Goal: Information Seeking & Learning: Learn about a topic

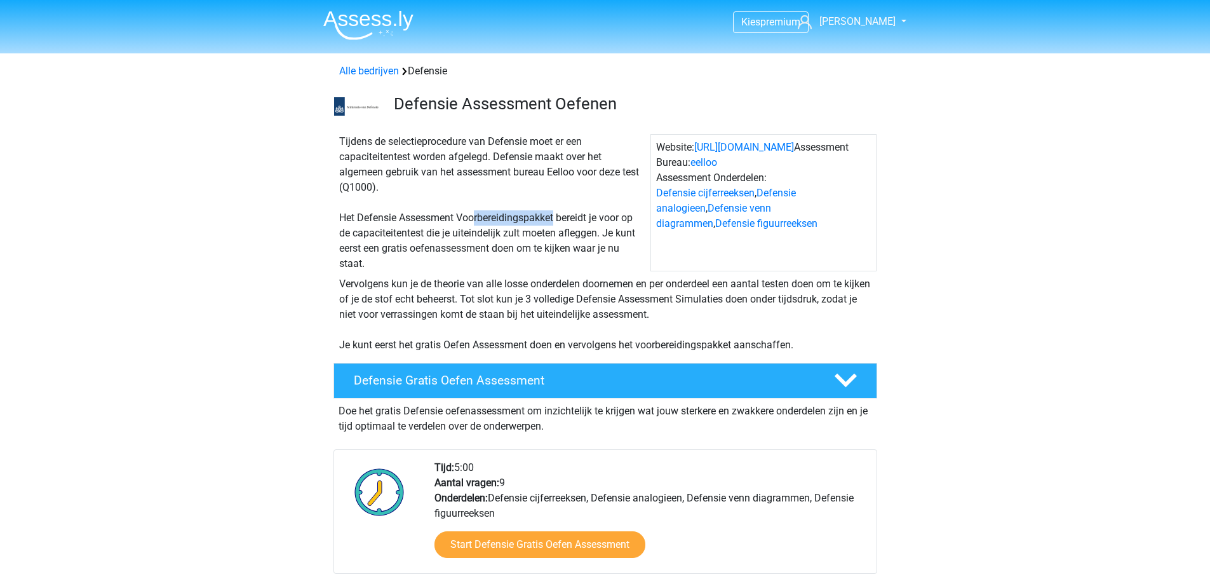
drag, startPoint x: 530, startPoint y: 214, endPoint x: 555, endPoint y: 213, distance: 25.4
click at [555, 213] on div "Tijdens de selectieprocedure van Defensie moet er een capaciteitentest worden a…" at bounding box center [492, 202] width 316 height 137
drag, startPoint x: 375, startPoint y: 211, endPoint x: 429, endPoint y: 217, distance: 54.2
click at [427, 217] on div "Tijdens de selectieprocedure van Defensie moet er een capaciteitentest worden a…" at bounding box center [492, 202] width 316 height 137
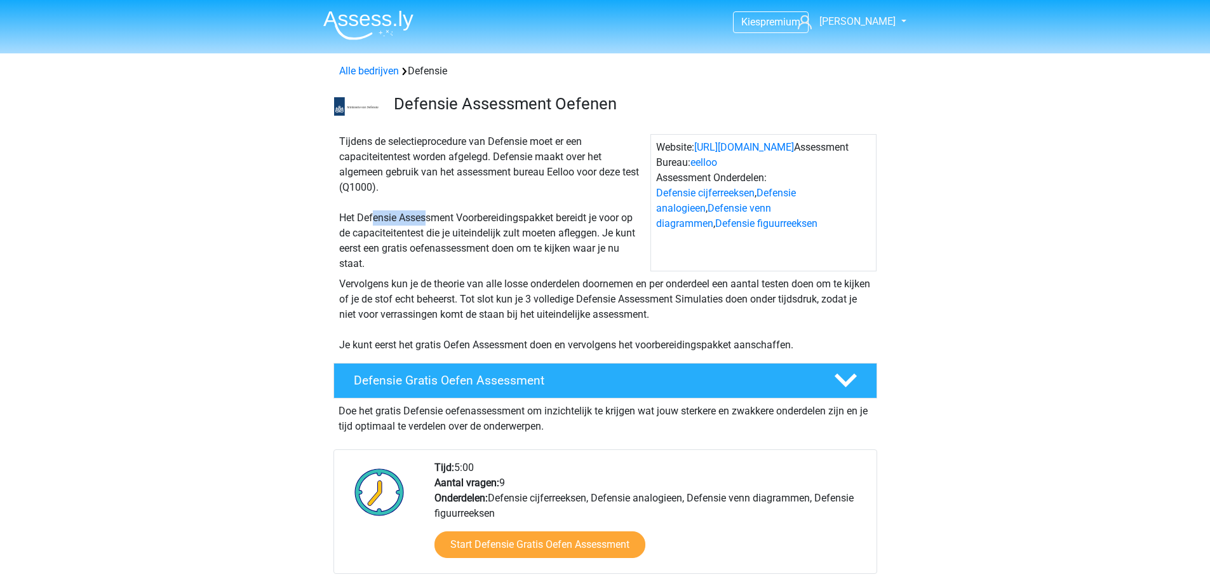
click at [429, 217] on div "Tijdens de selectieprocedure van Defensie moet er een capaciteitentest worden a…" at bounding box center [492, 202] width 316 height 137
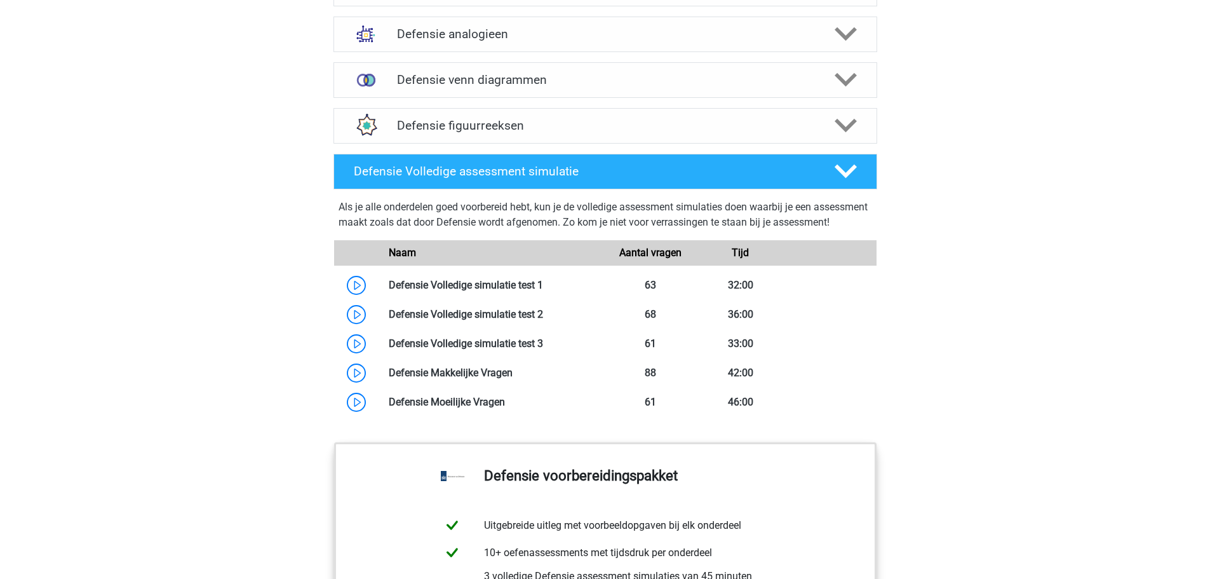
scroll to position [1080, 0]
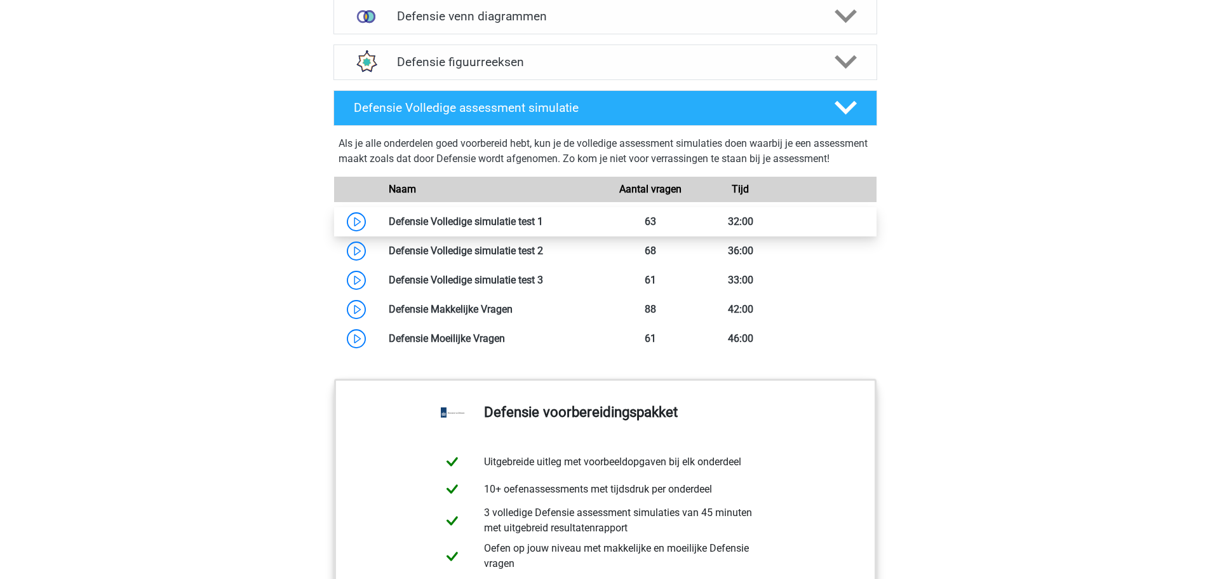
click at [543, 227] on link at bounding box center [543, 221] width 0 height 12
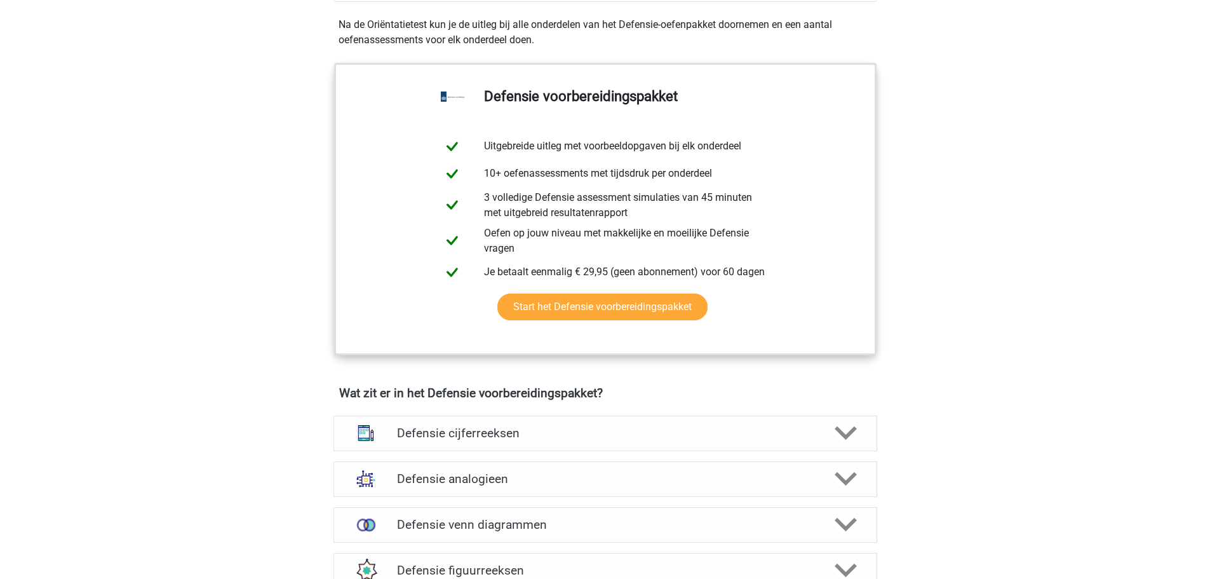
scroll to position [826, 0]
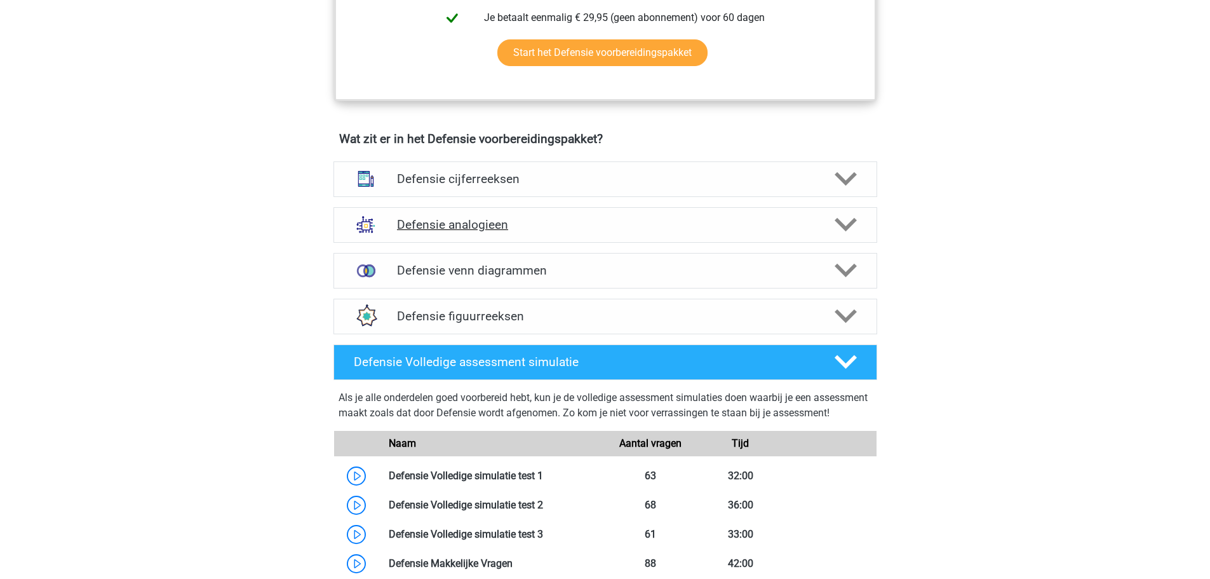
click at [555, 234] on div "Defensie analogieen" at bounding box center [605, 225] width 544 height 36
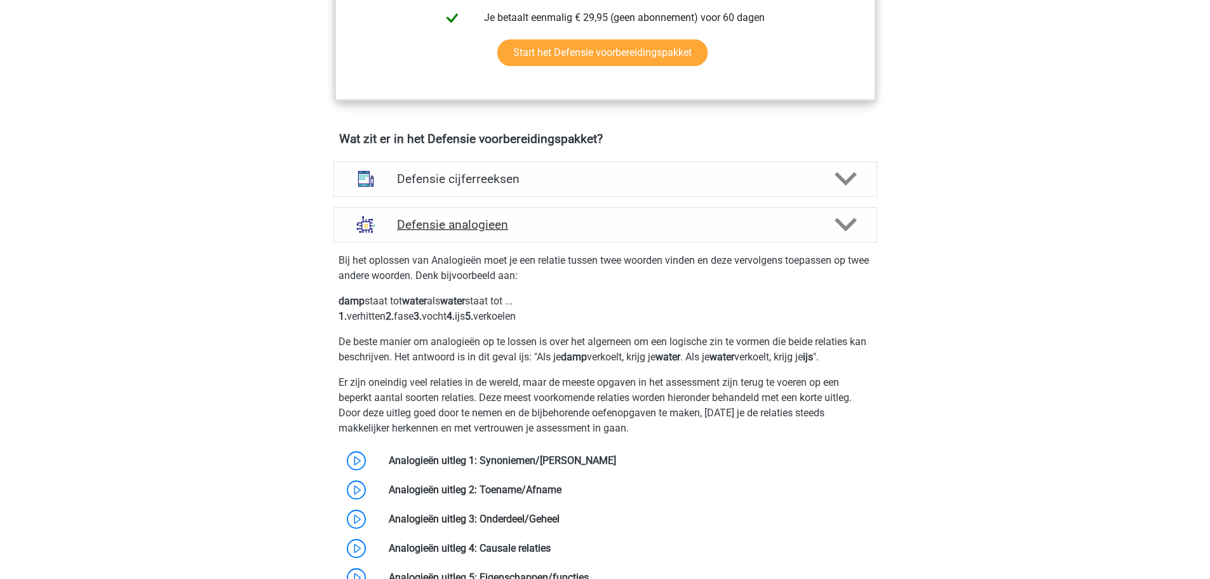
click at [555, 231] on h4 "Defensie analogieen" at bounding box center [605, 224] width 416 height 15
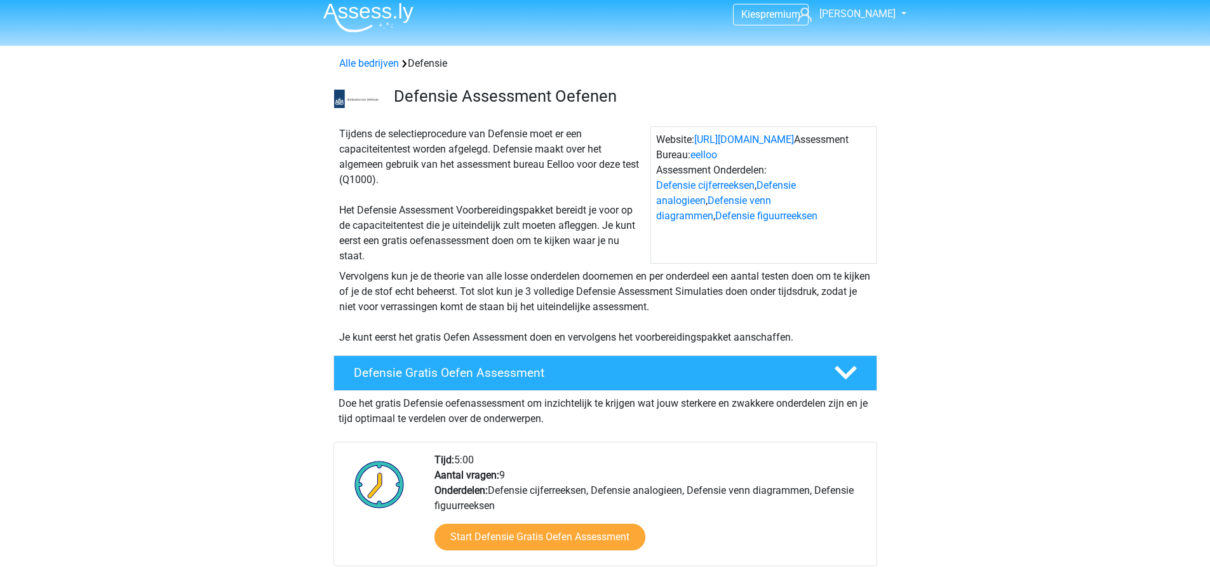
scroll to position [0, 0]
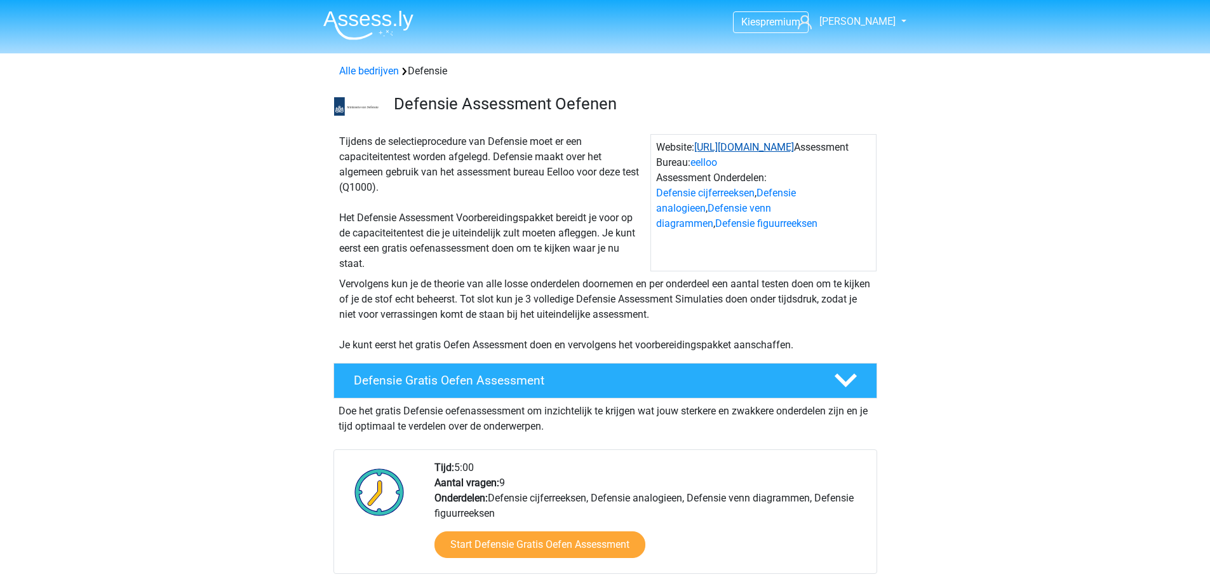
click at [756, 148] on link "https://www.defensie.nl/" at bounding box center [744, 147] width 100 height 12
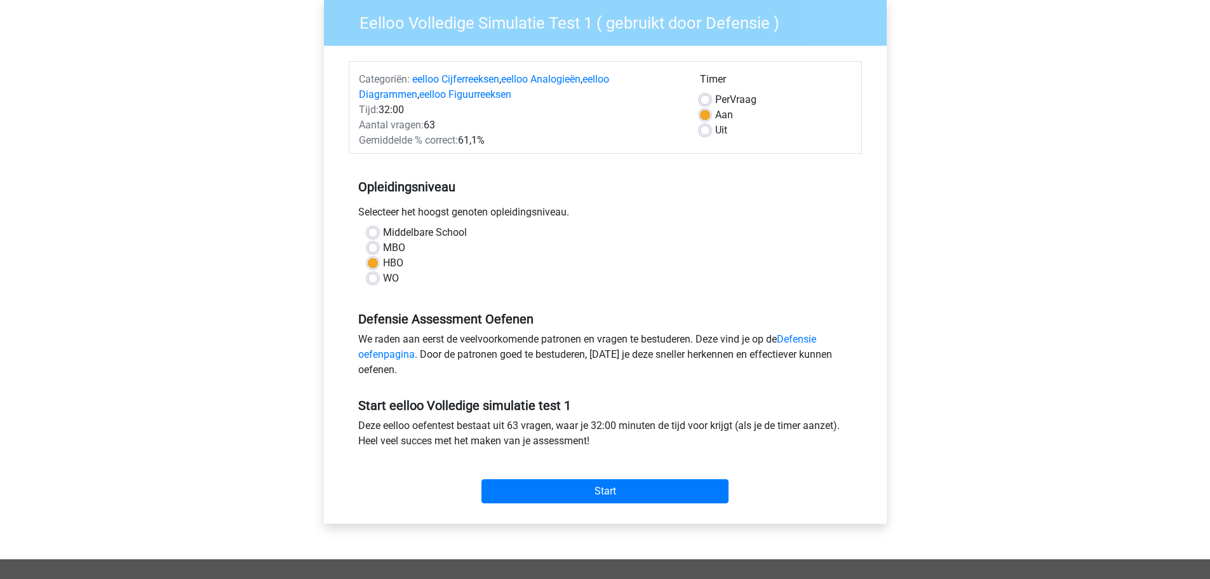
scroll to position [127, 0]
